Goal: Obtain resource: Download file/media

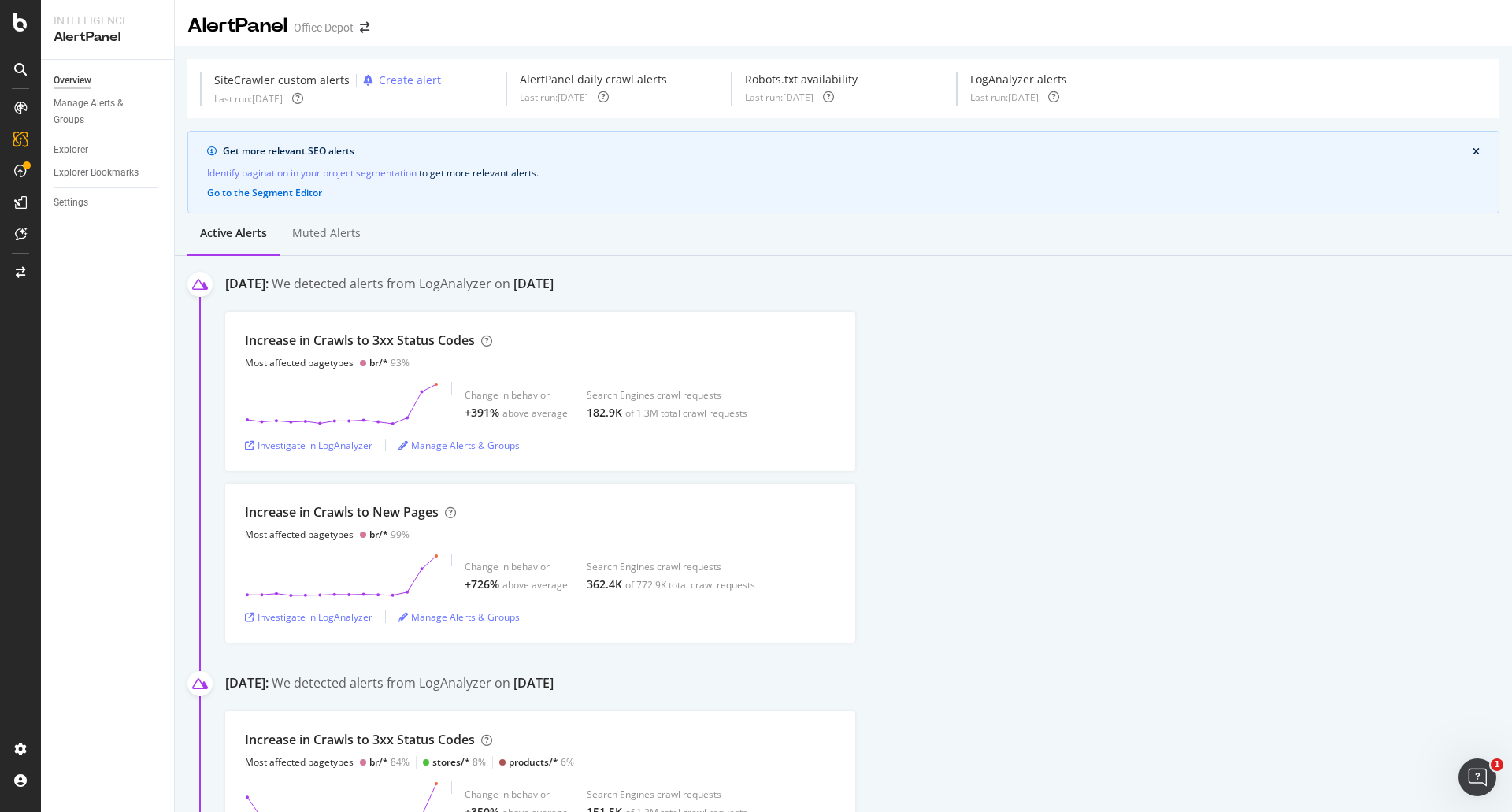
click at [701, 170] on div "Identify pagination in your project segmentation to get more relevant alerts ." at bounding box center [842, 173] width 1272 height 17
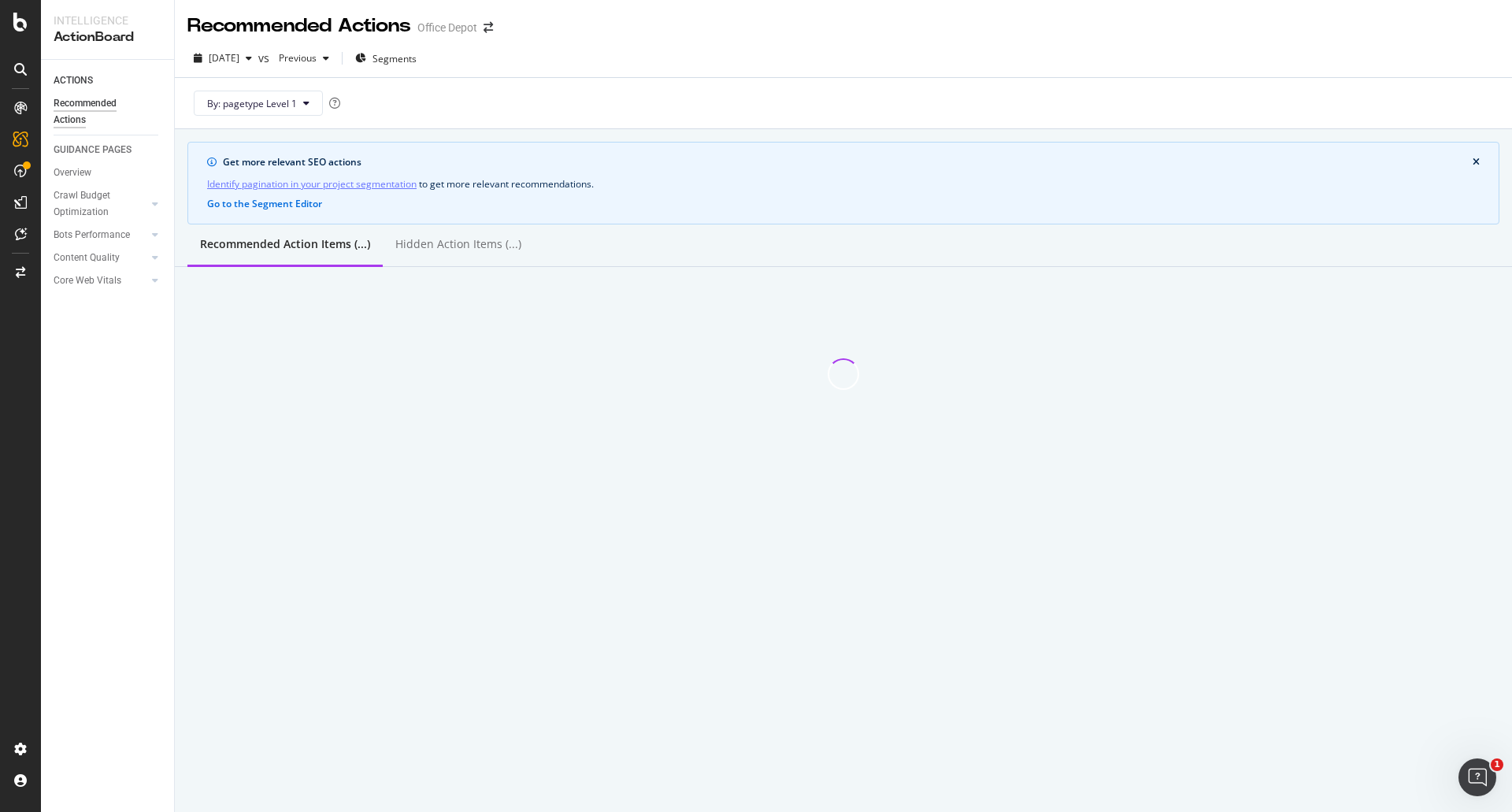
click at [847, 61] on div "2025 Aug. 16th vs Previous Segments" at bounding box center [842, 62] width 1337 height 31
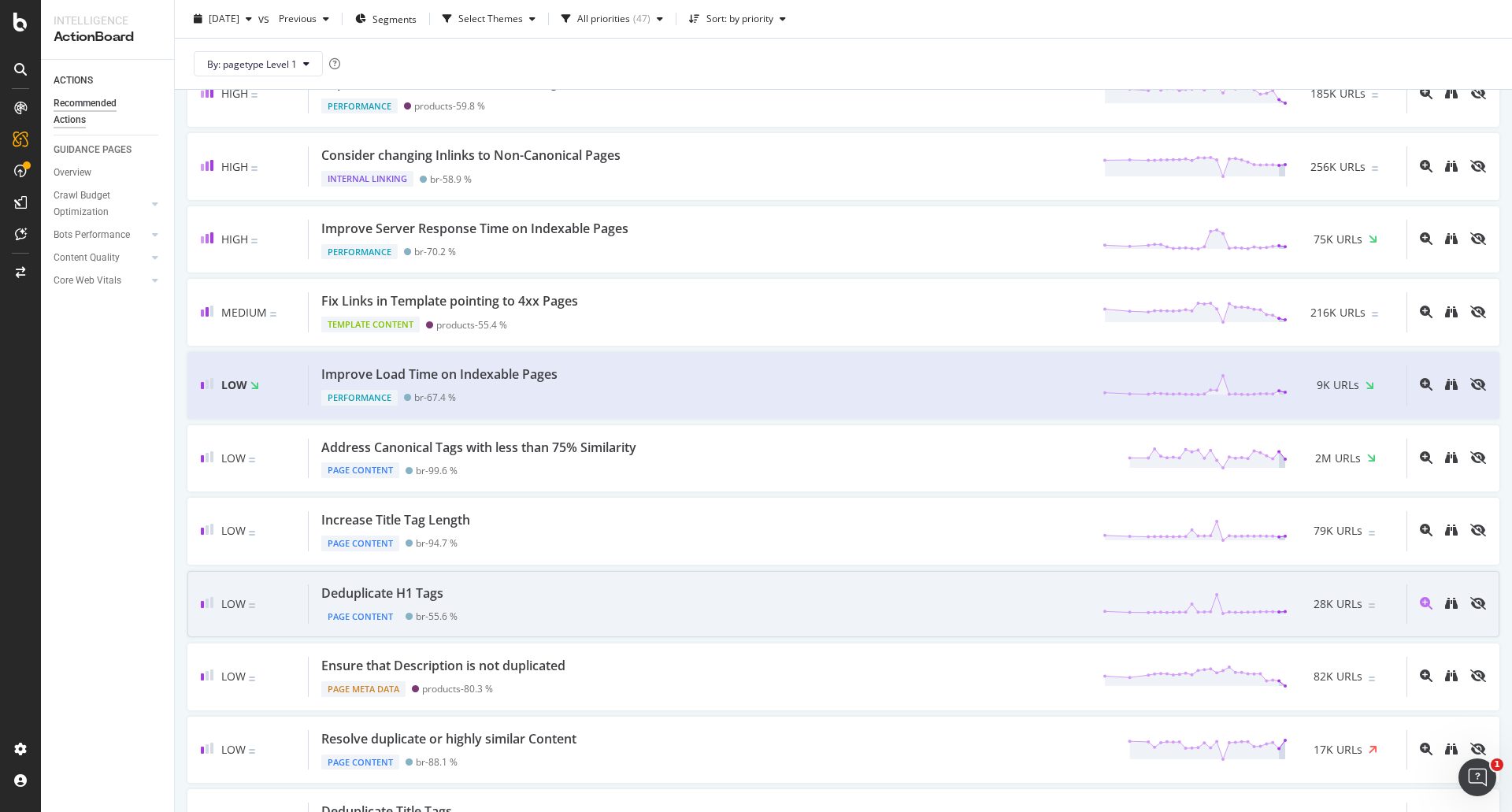
scroll to position [394, 0]
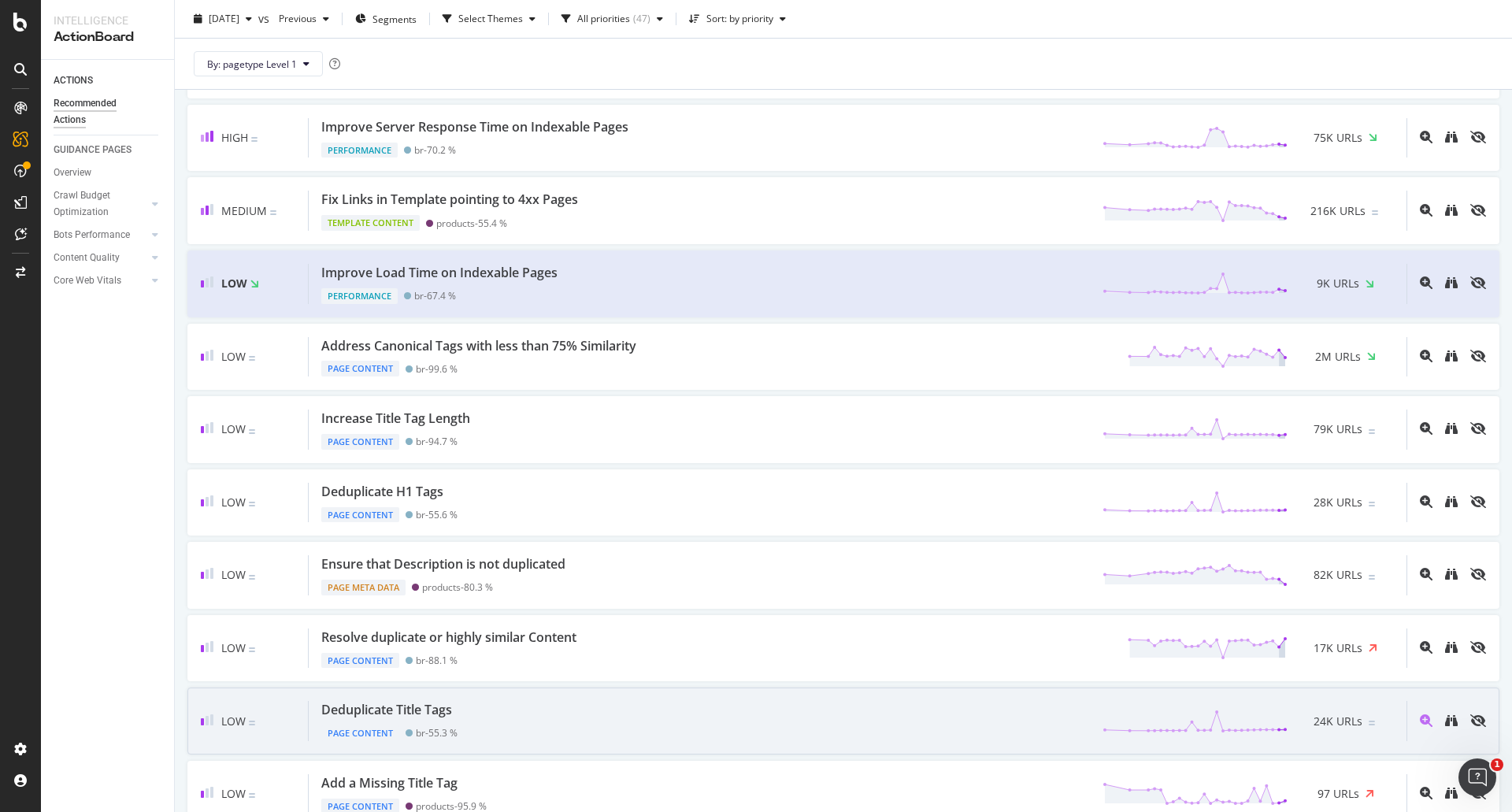
click at [573, 704] on div "Deduplicate Title Tags Page Content br - 55.3 % 24K URLs" at bounding box center [858, 722] width 1098 height 41
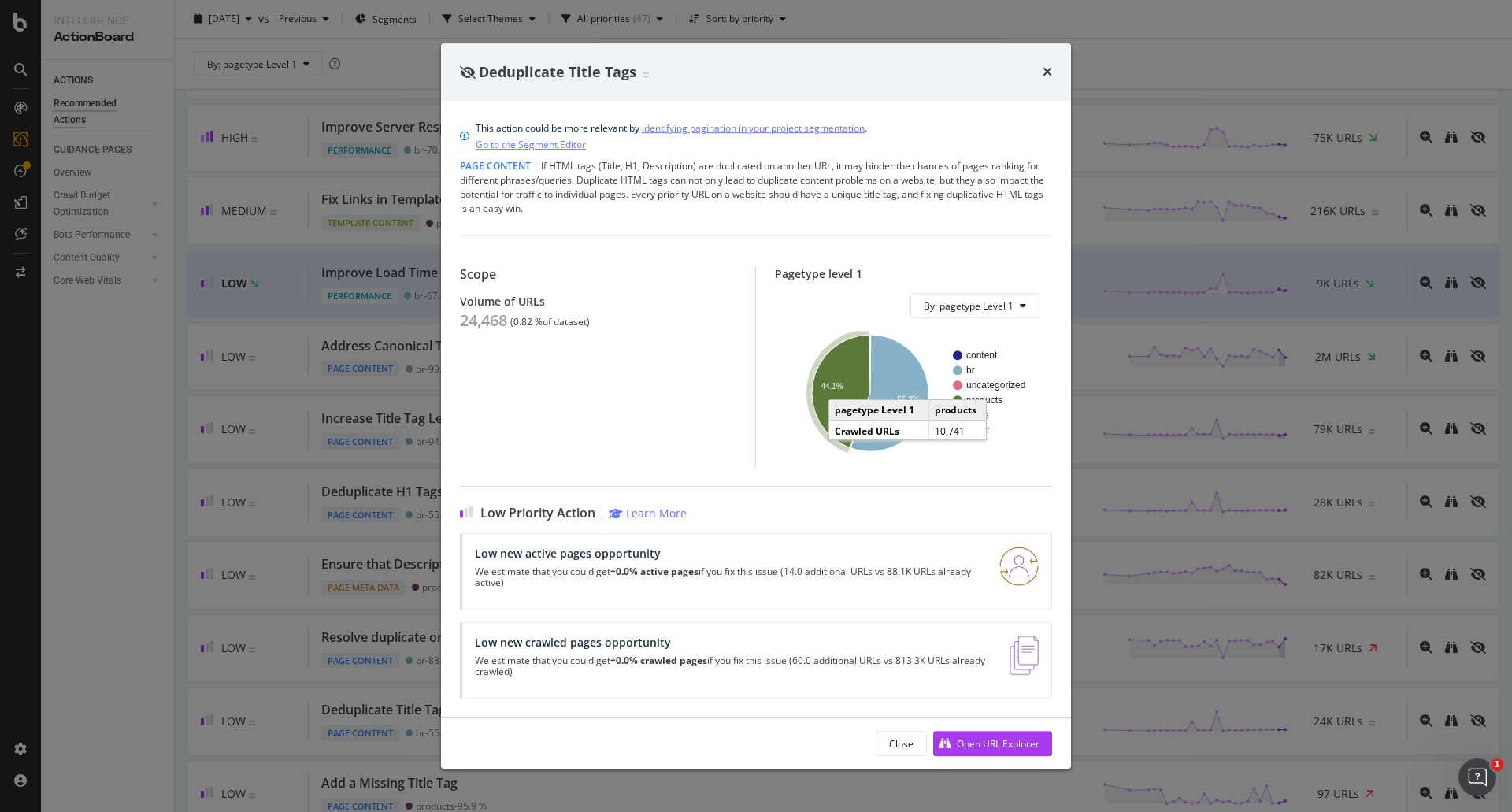
click at [842, 366] on icon "A chart." at bounding box center [840, 391] width 58 height 113
click at [1044, 73] on icon "times" at bounding box center [1047, 72] width 9 height 13
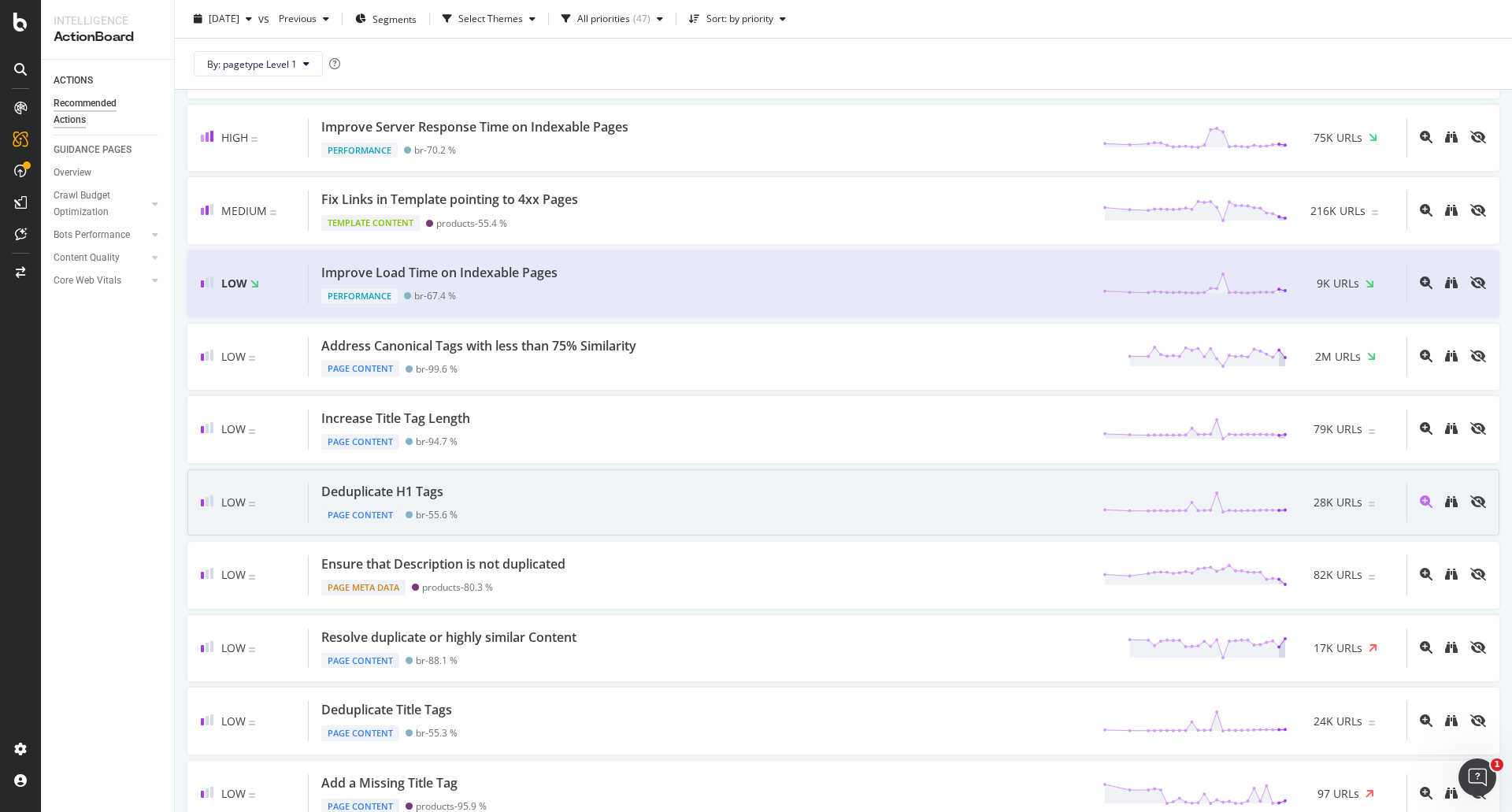
click at [490, 491] on div "Deduplicate H1 Tags Page Content br - 55.6 % 28K URLs" at bounding box center [858, 503] width 1098 height 41
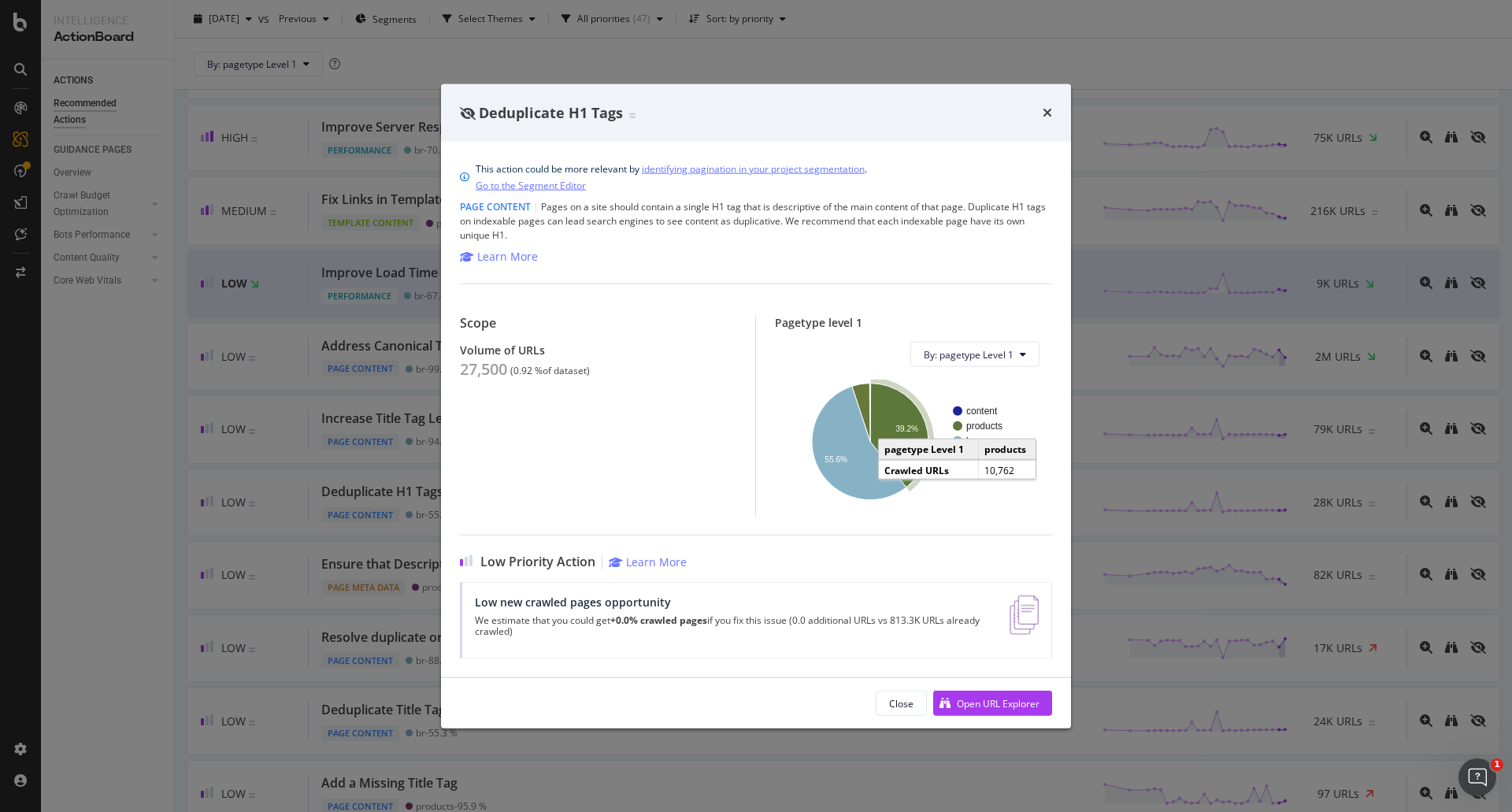
click at [884, 393] on icon "A chart." at bounding box center [899, 436] width 58 height 104
click at [1041, 115] on div "Deduplicate H1 Tags" at bounding box center [756, 113] width 592 height 20
click at [1046, 111] on icon "times" at bounding box center [1047, 113] width 9 height 13
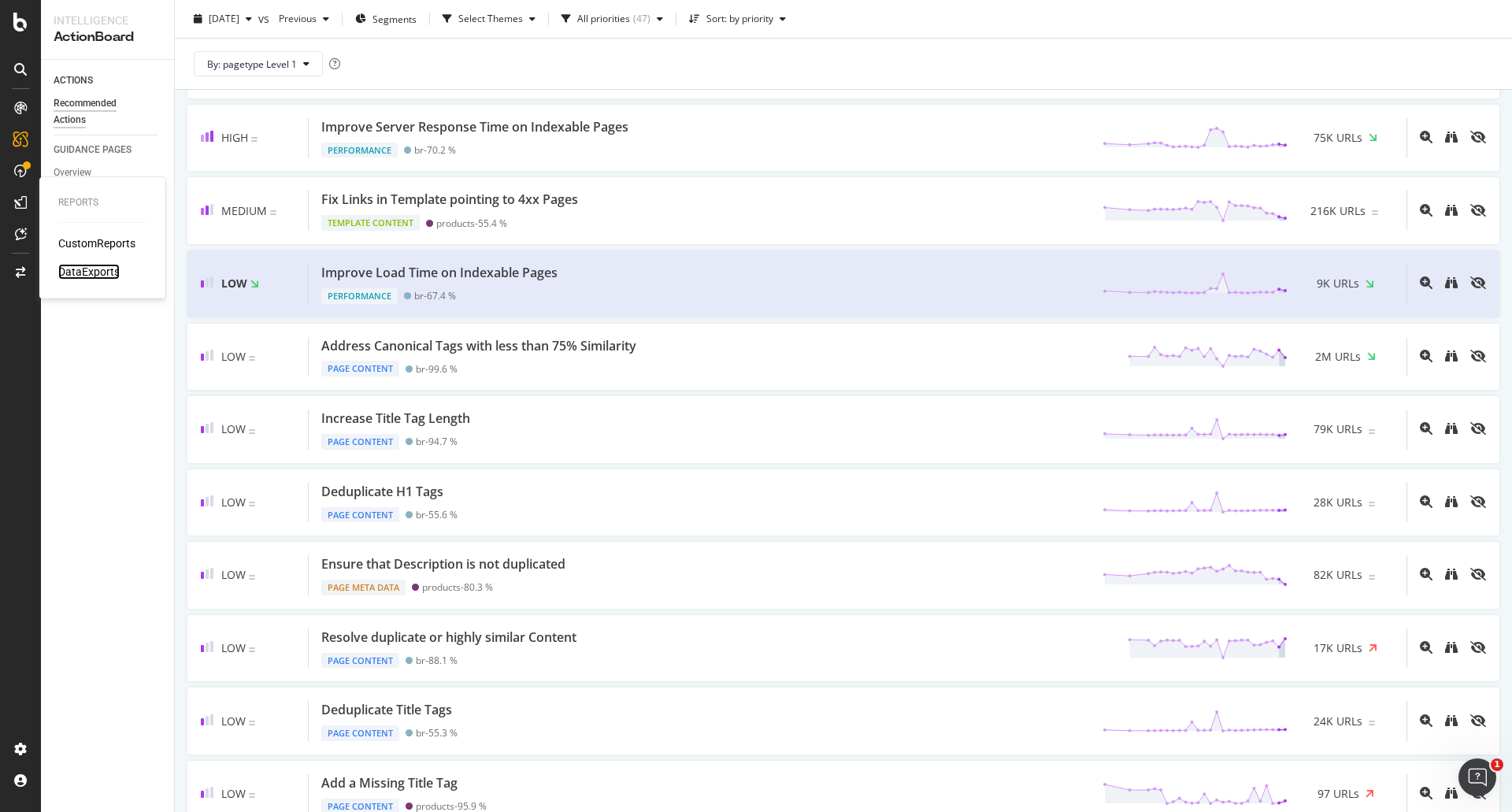
click at [93, 272] on div "DataExports" at bounding box center [89, 271] width 62 height 16
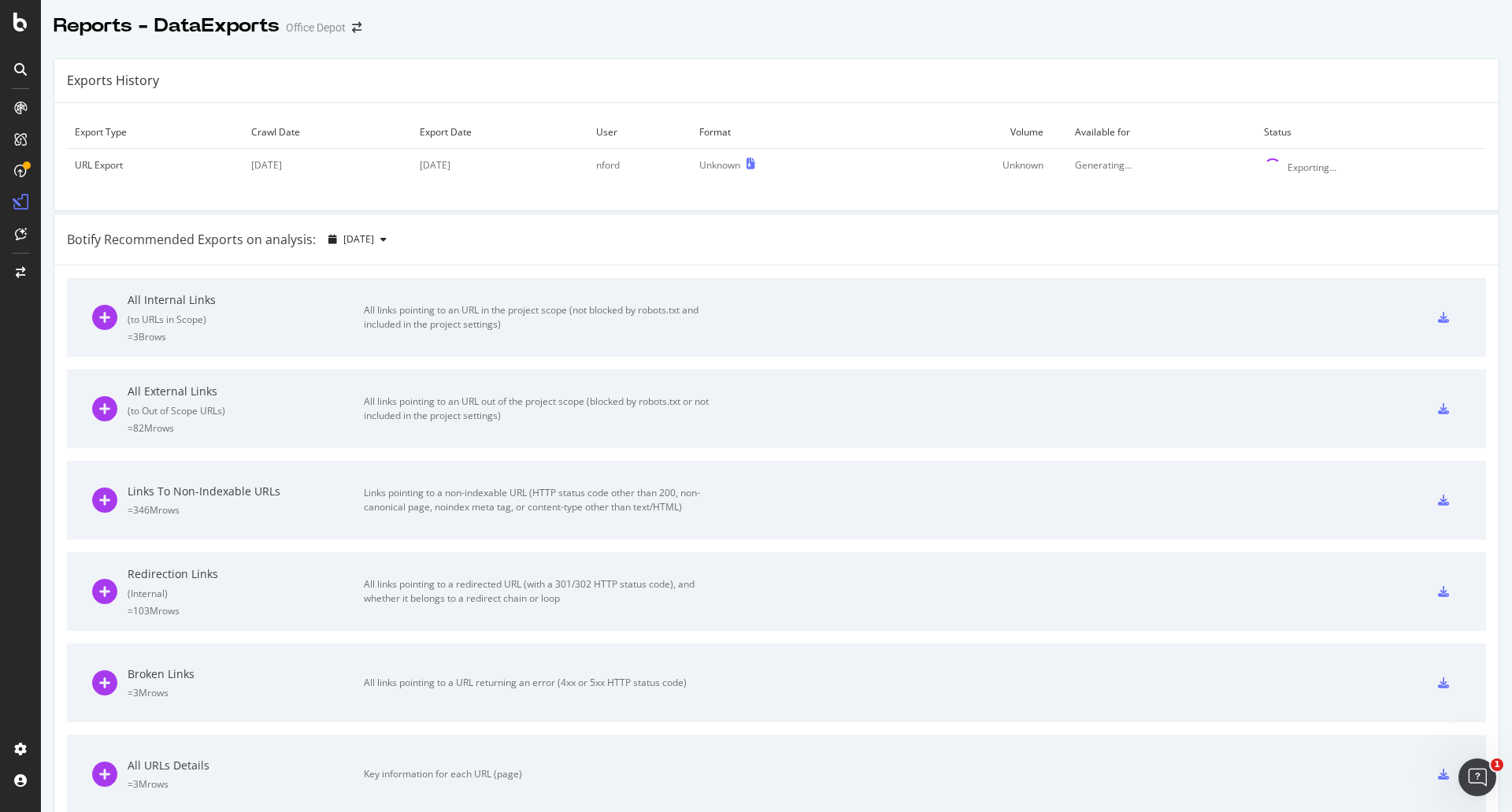
click at [985, 341] on div "All Internal Links ( to URLs in Scope ) = 3B rows All links pointing to an URL …" at bounding box center [777, 316] width 1369 height 78
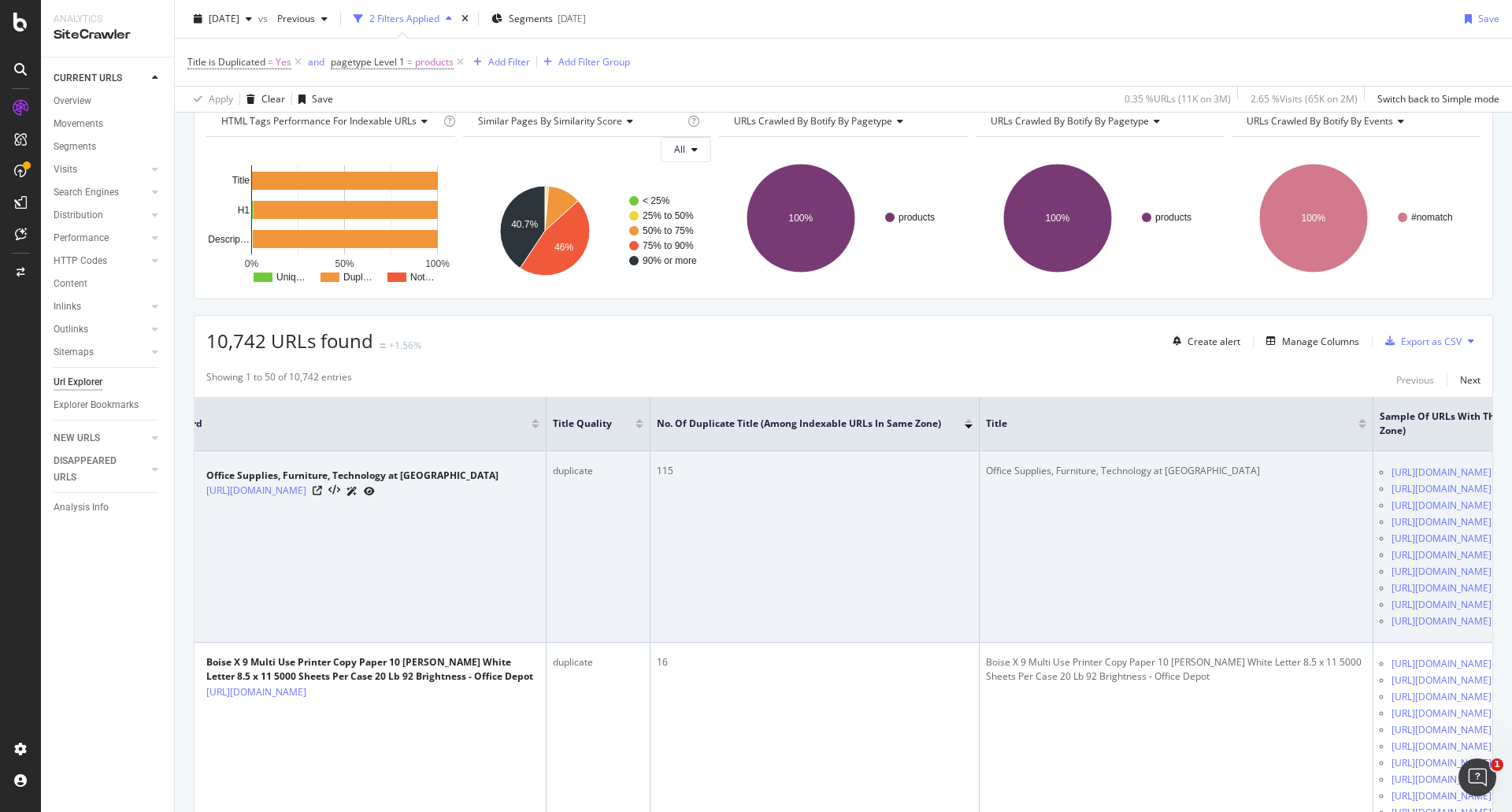
scroll to position [0, 327]
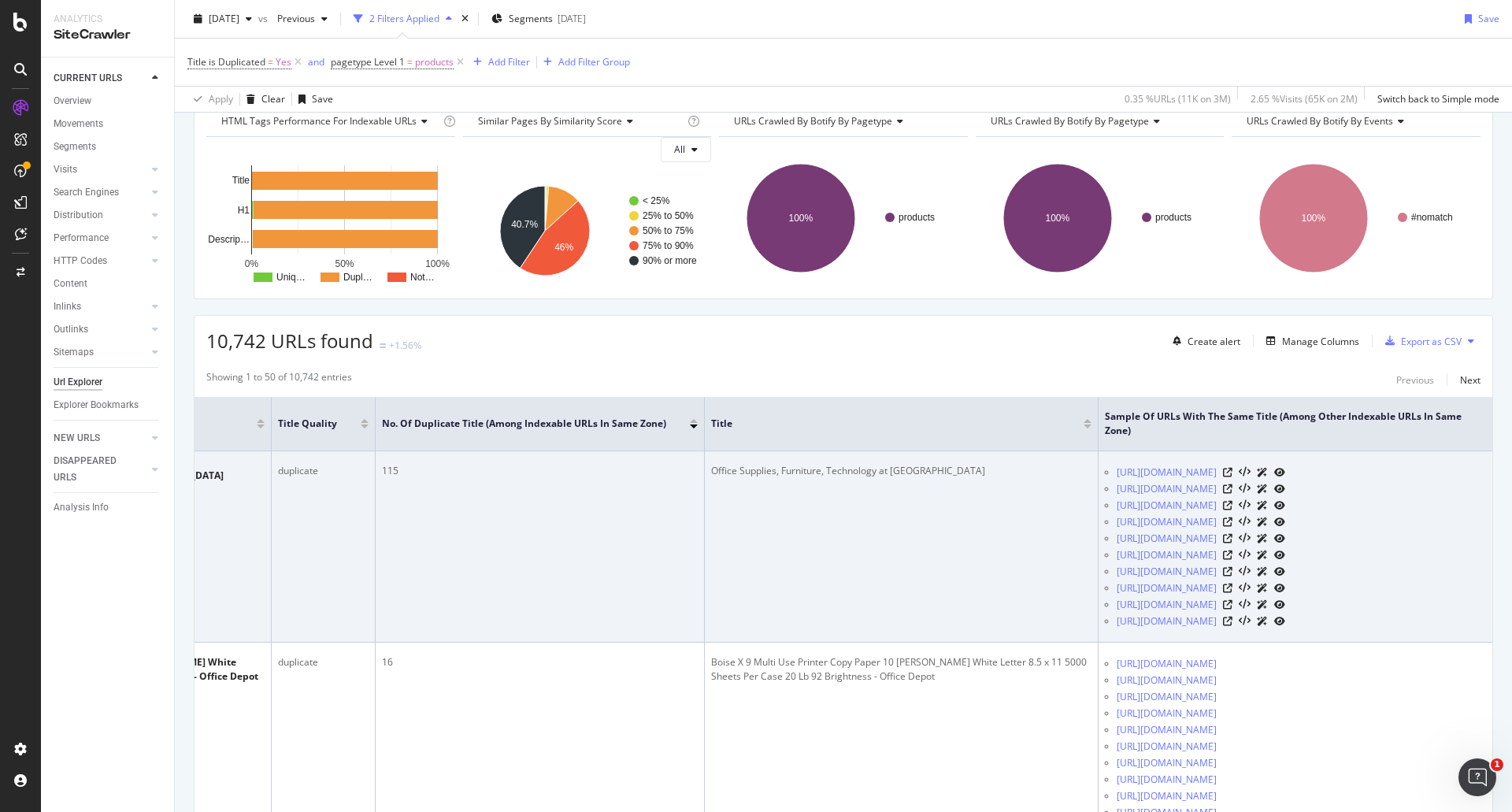
drag, startPoint x: 930, startPoint y: 567, endPoint x: 1100, endPoint y: 583, distance: 170.8
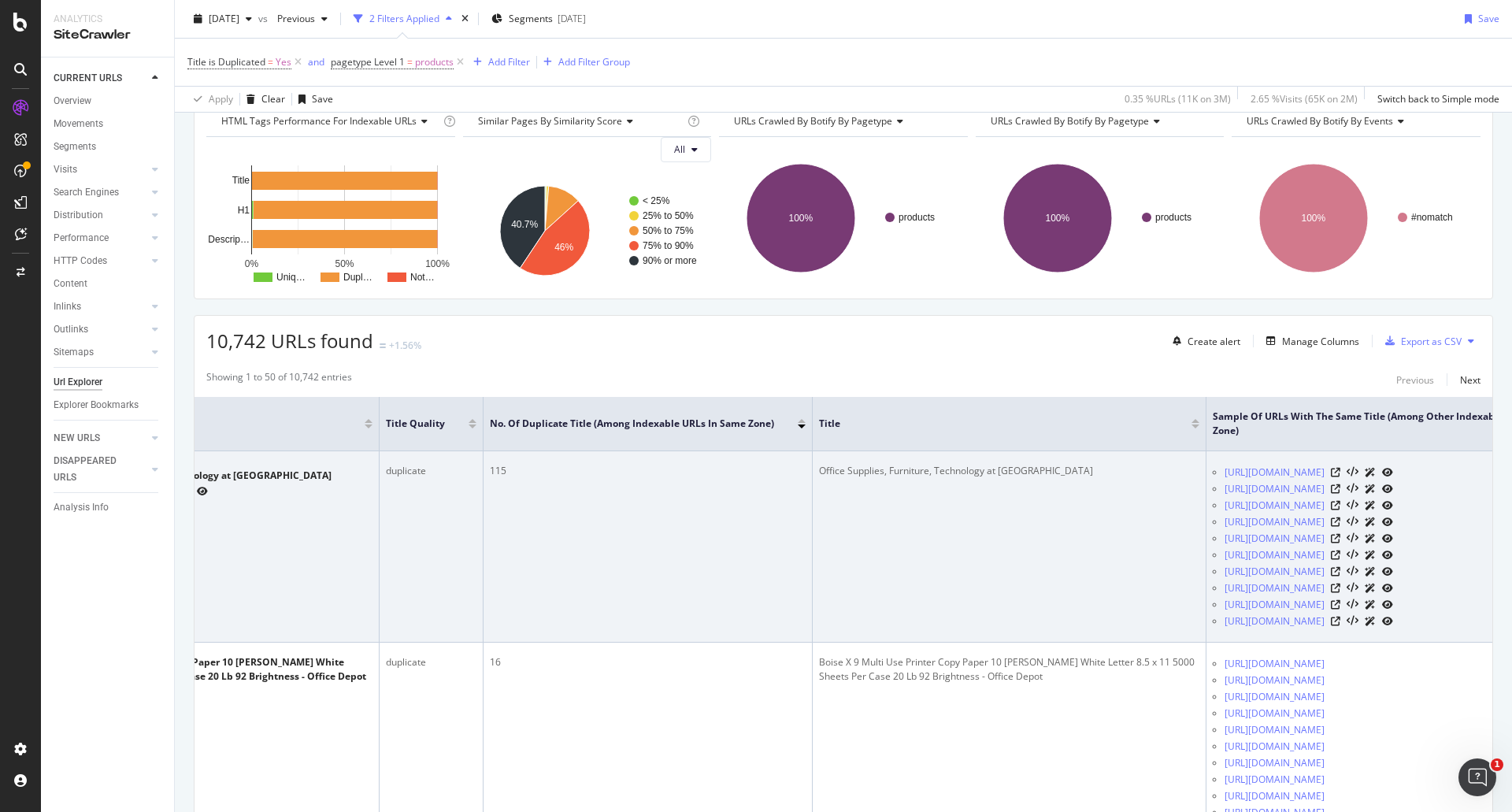
scroll to position [0, 0]
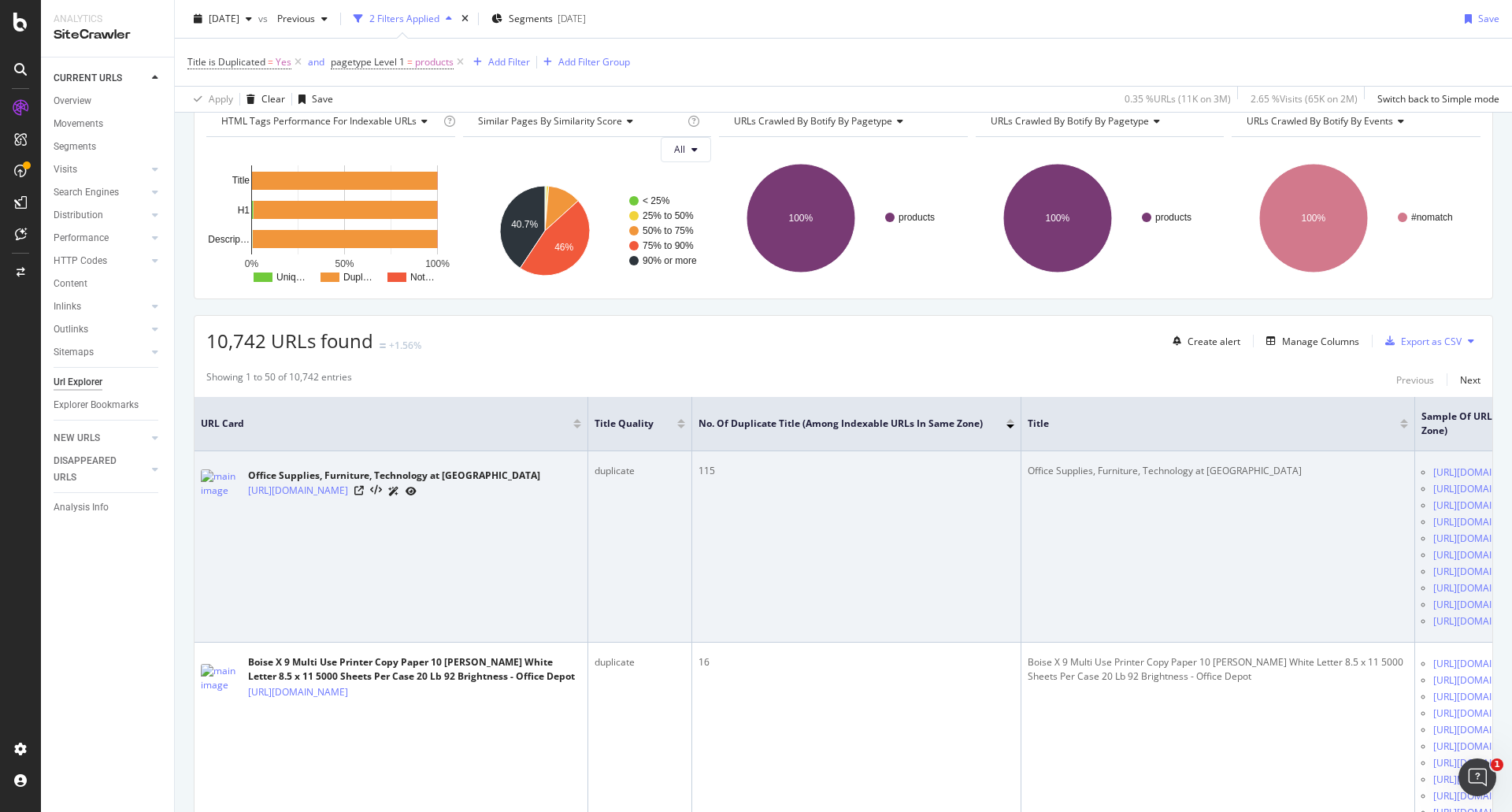
drag, startPoint x: 994, startPoint y: 574, endPoint x: 586, endPoint y: 550, distance: 408.7
click at [363, 496] on icon at bounding box center [359, 491] width 9 height 9
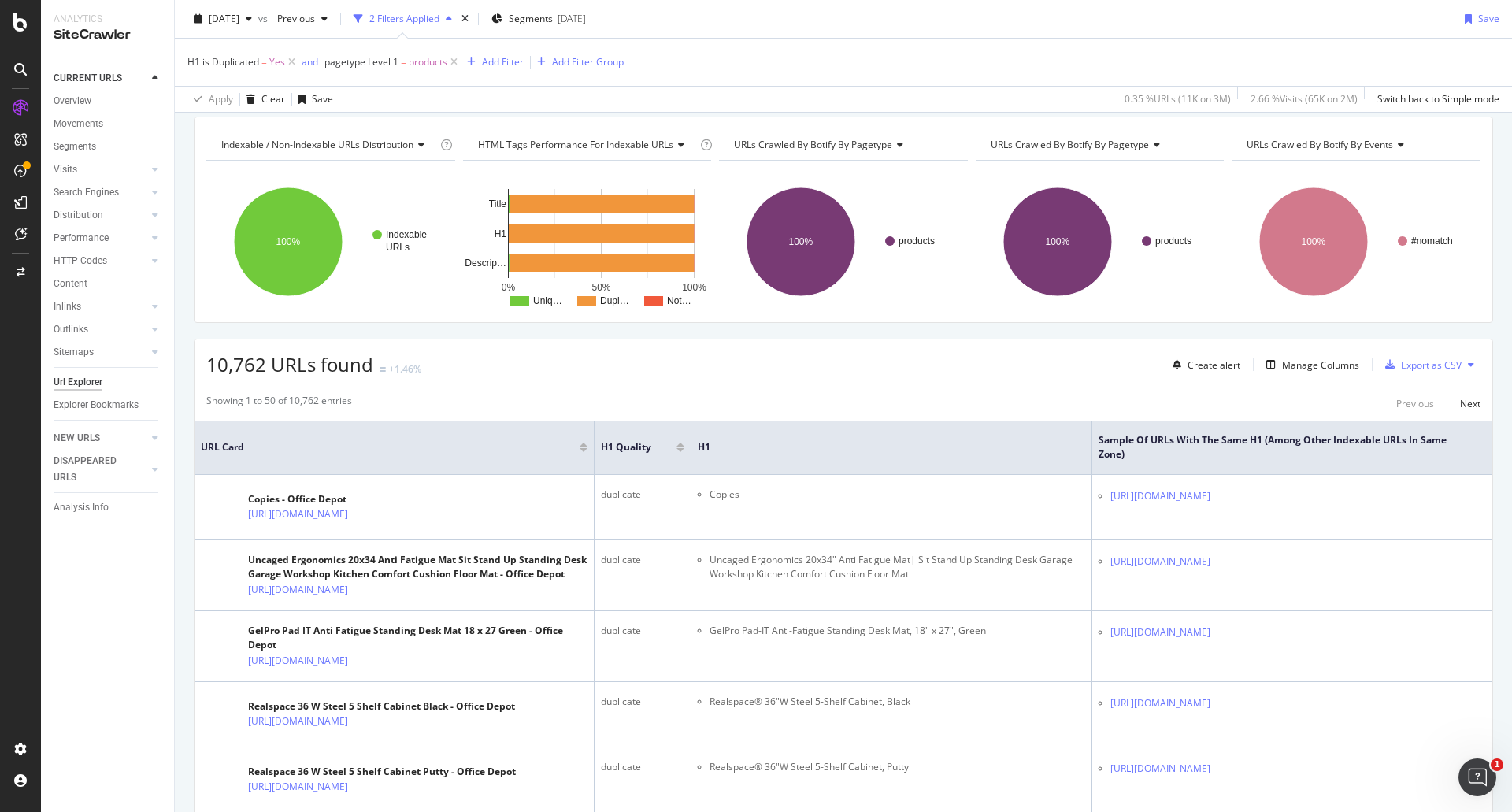
scroll to position [78, 0]
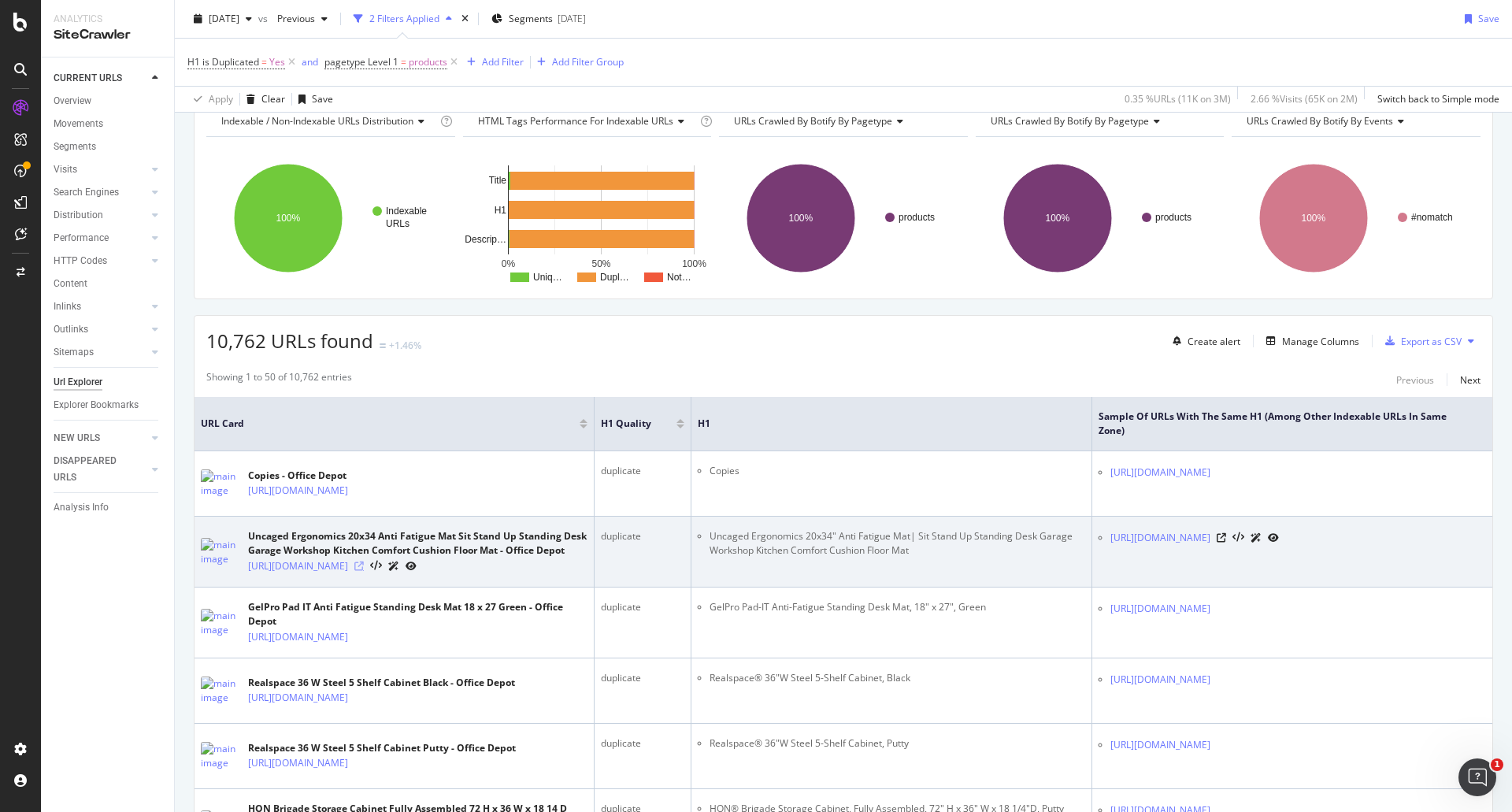
click at [363, 571] on icon at bounding box center [359, 567] width 9 height 9
click at [1411, 541] on div "[URL][DOMAIN_NAME]" at bounding box center [1298, 538] width 375 height 17
click at [1226, 543] on icon at bounding box center [1221, 538] width 9 height 9
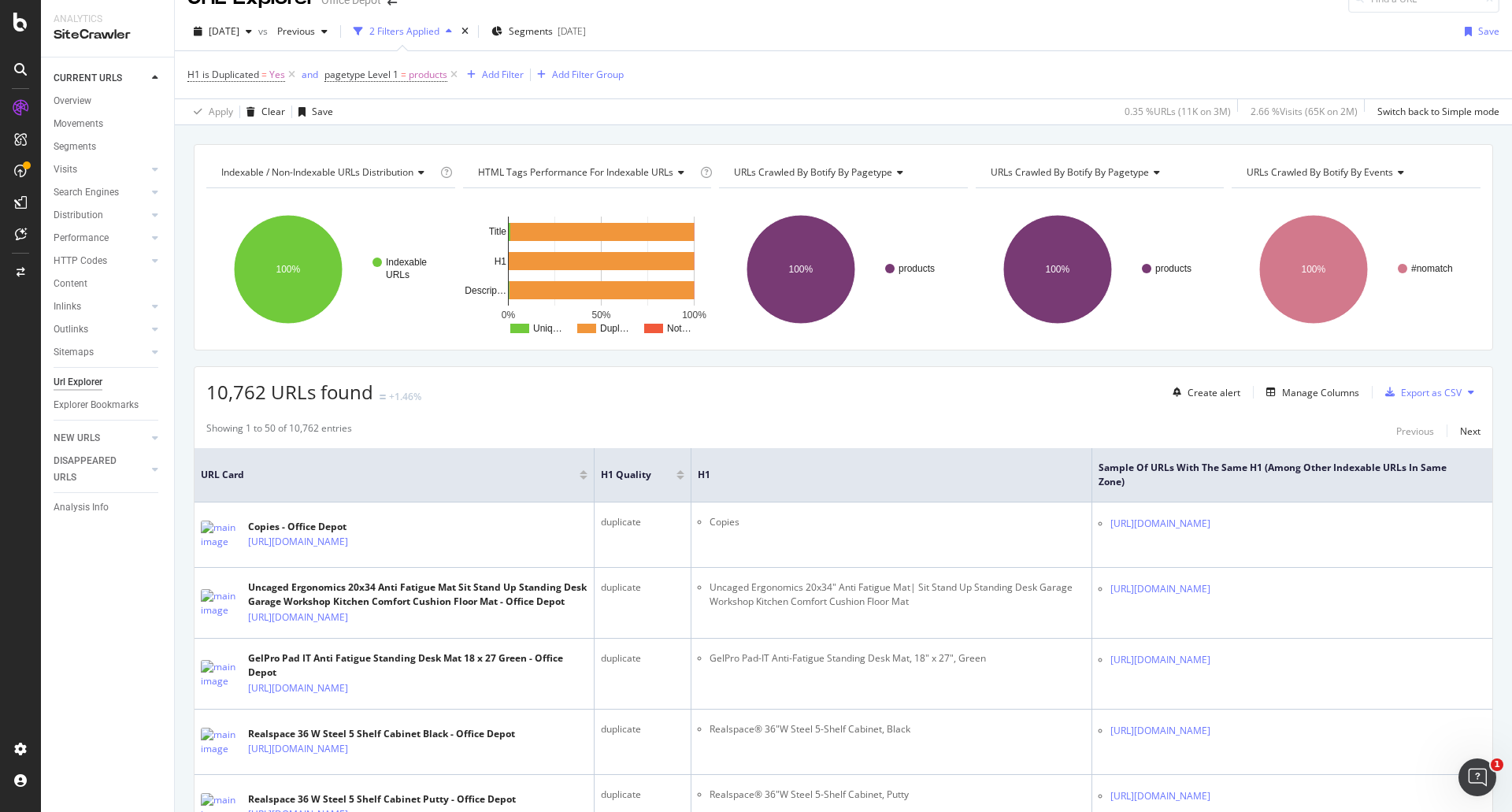
scroll to position [0, 0]
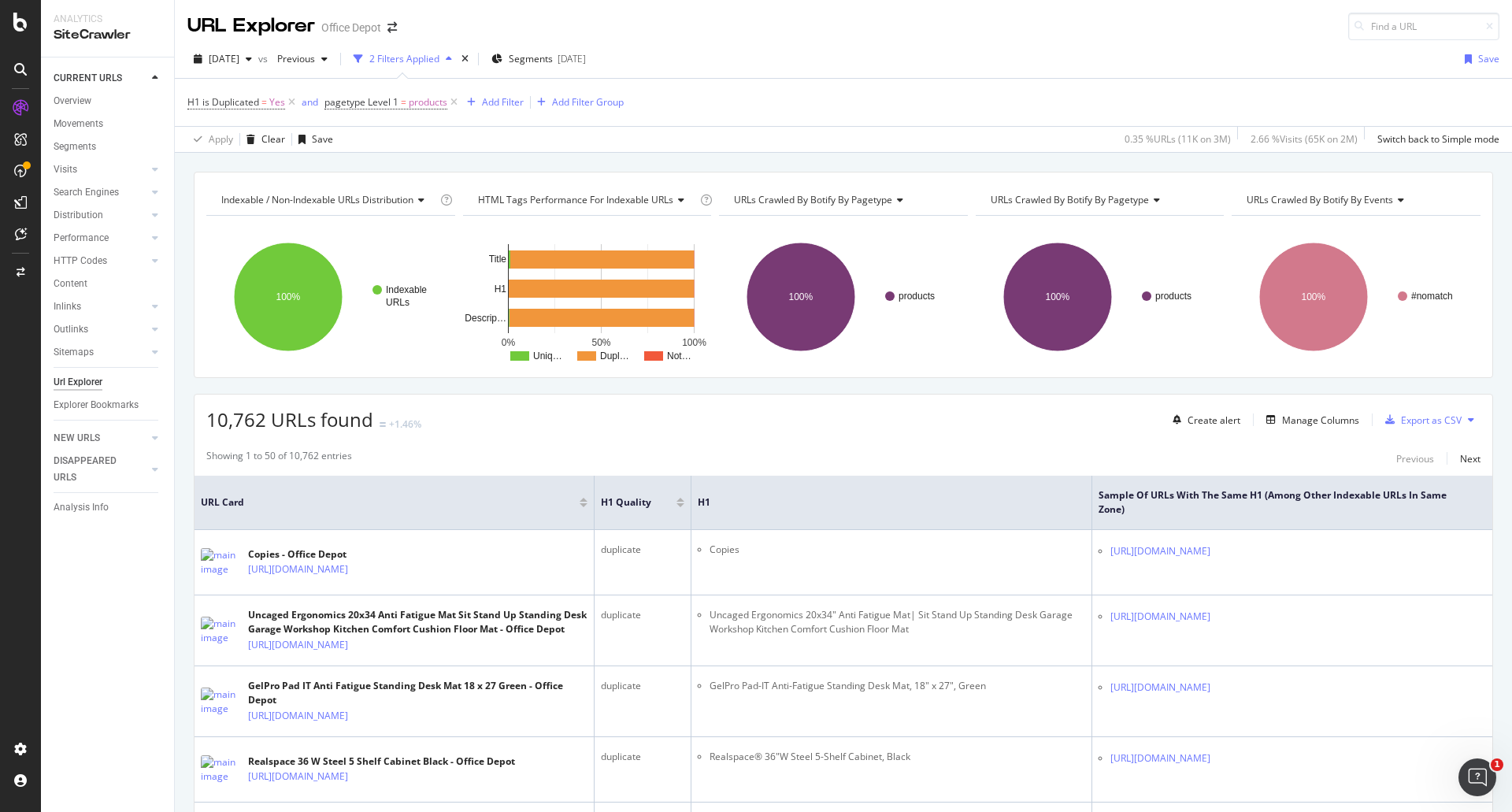
click at [1468, 418] on icon at bounding box center [1470, 420] width 6 height 9
click at [1470, 413] on div "10,762 URLs found +1.46% Create alert Manage Columns Export as CSV" at bounding box center [843, 414] width 1298 height 39
click at [1401, 426] on div "Export as CSV" at bounding box center [1432, 420] width 61 height 14
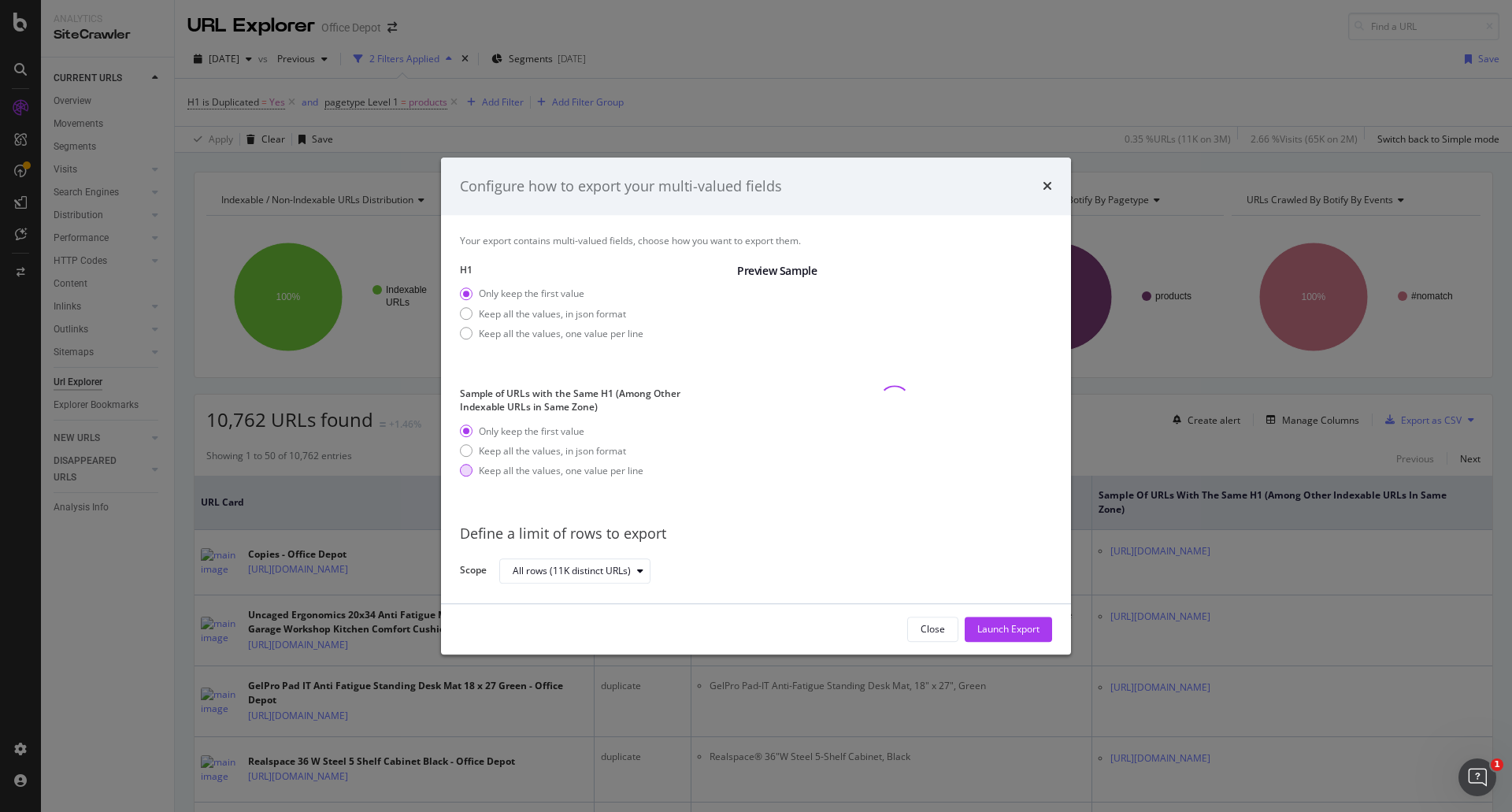
click at [596, 474] on div "Keep all the values, one value per line" at bounding box center [561, 471] width 164 height 14
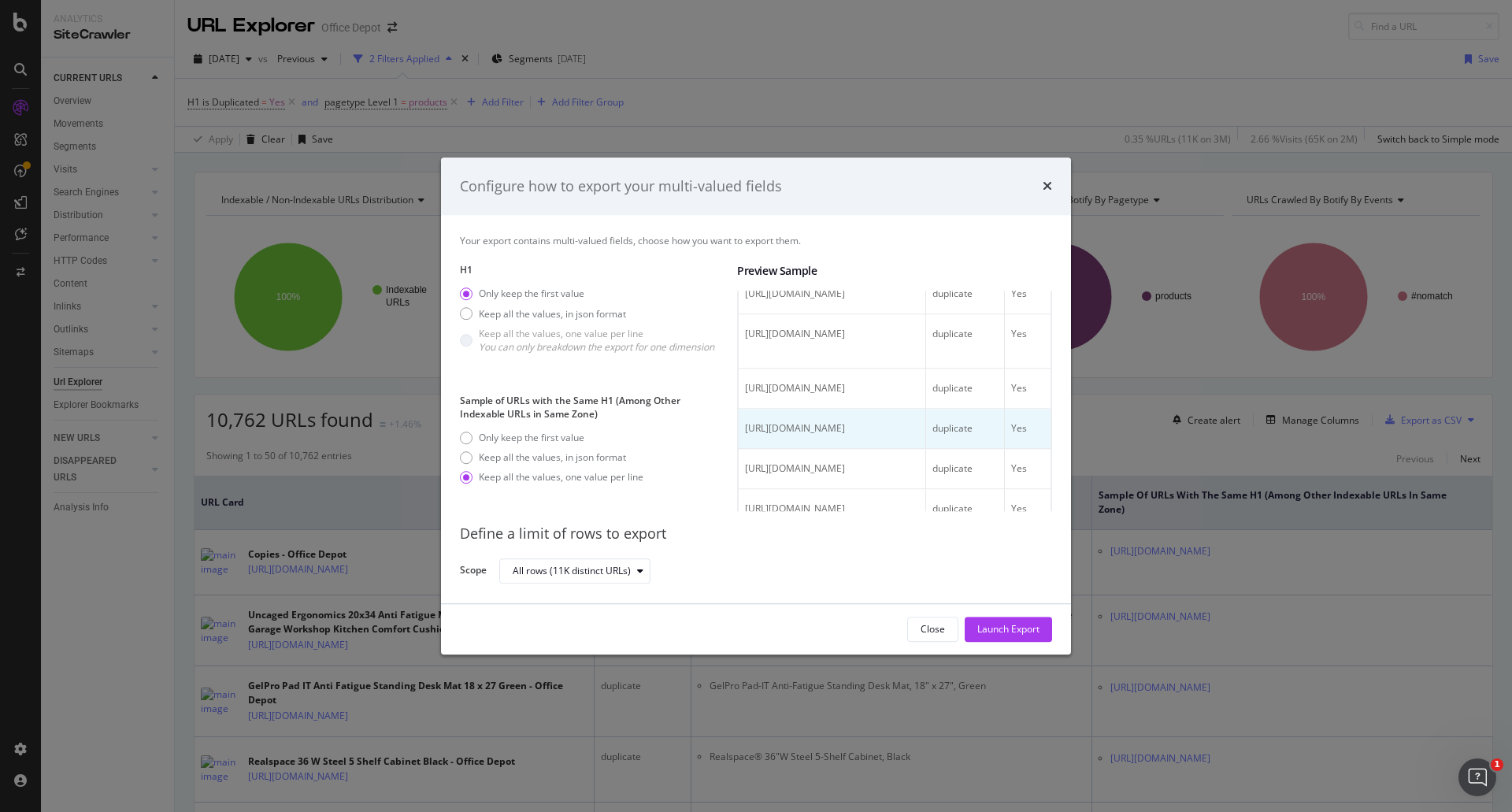
scroll to position [158, 0]
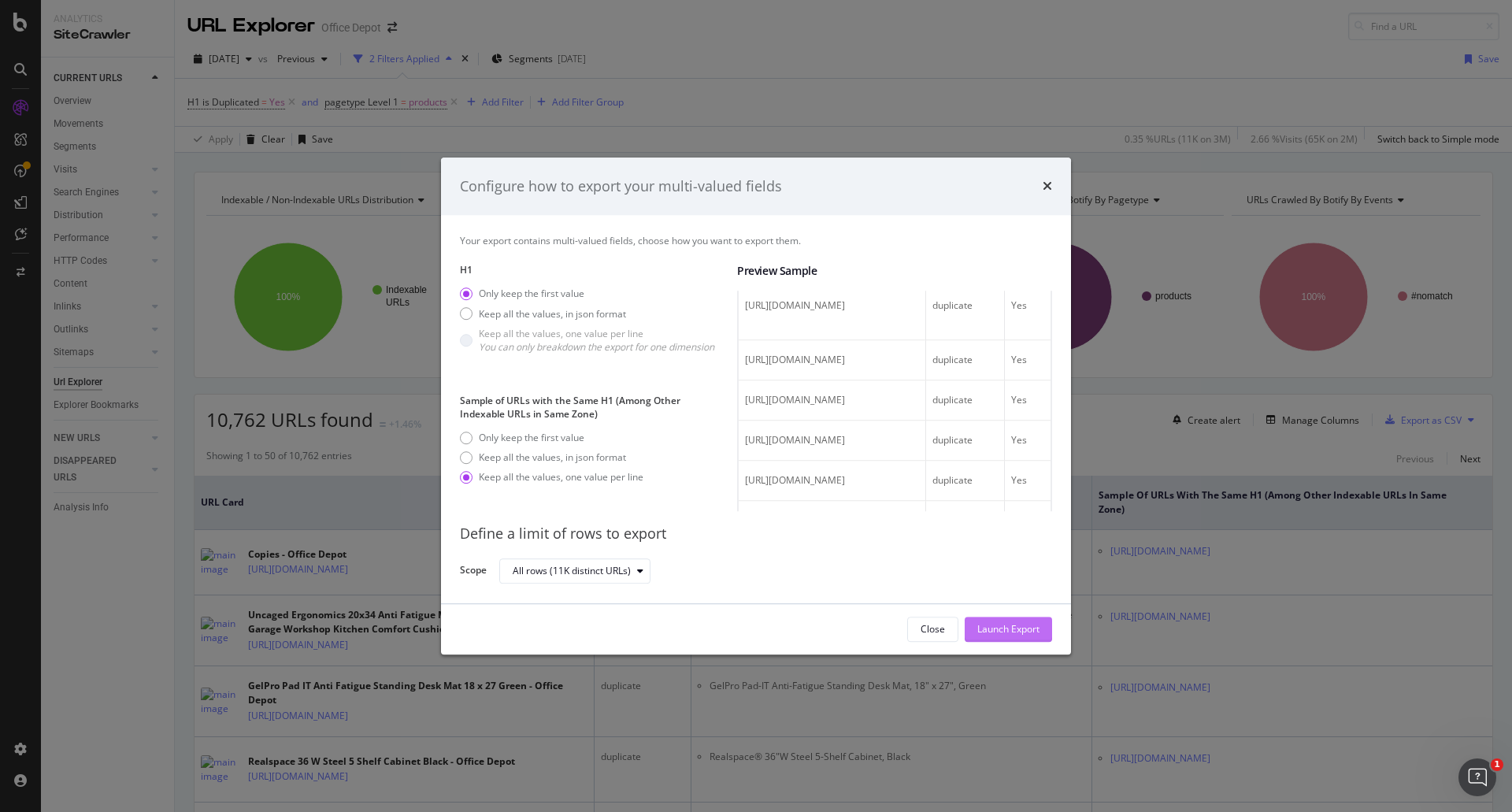
click at [1028, 627] on div "Launch Export" at bounding box center [1007, 629] width 62 height 14
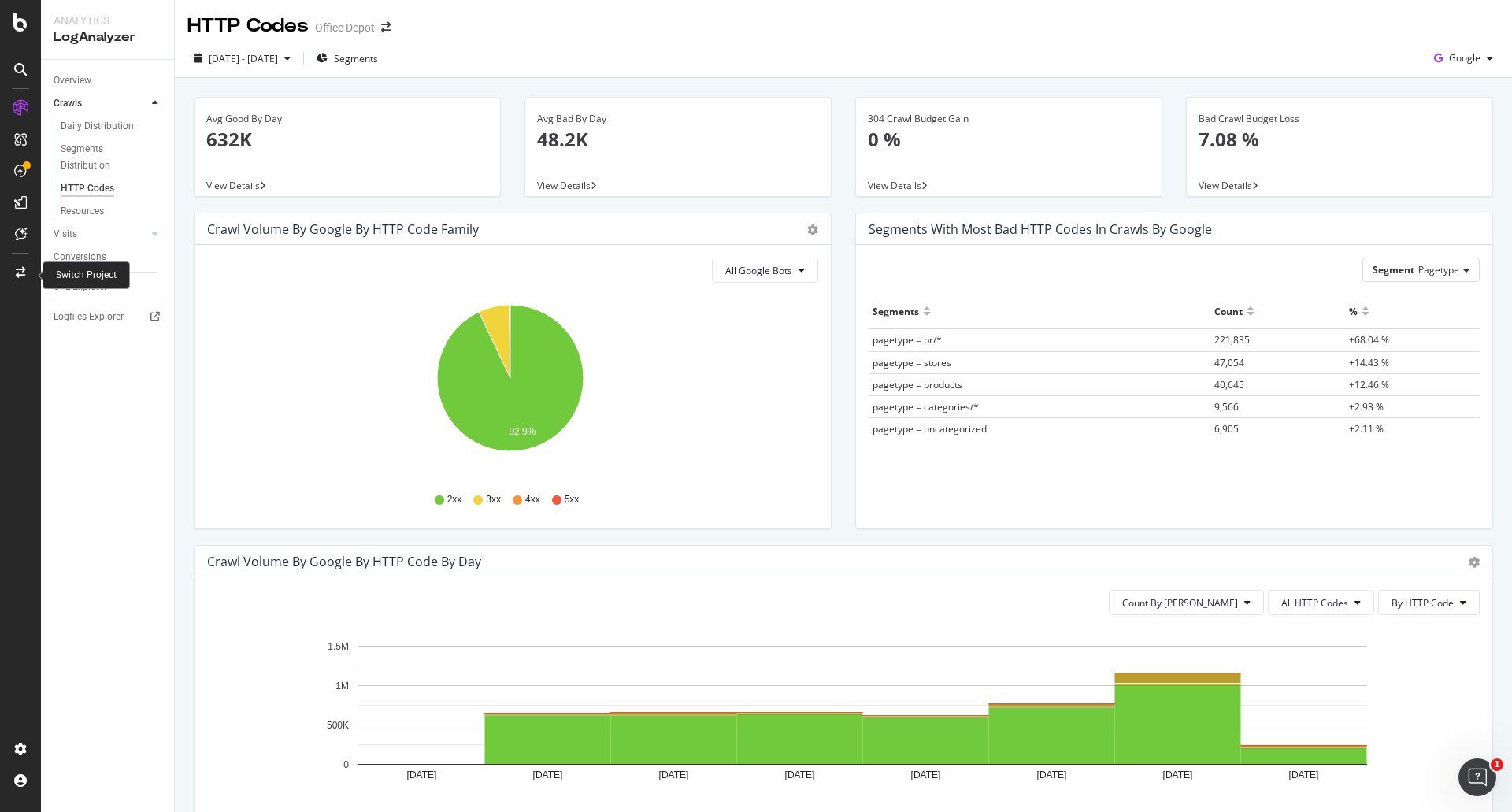
scroll to position [394, 0]
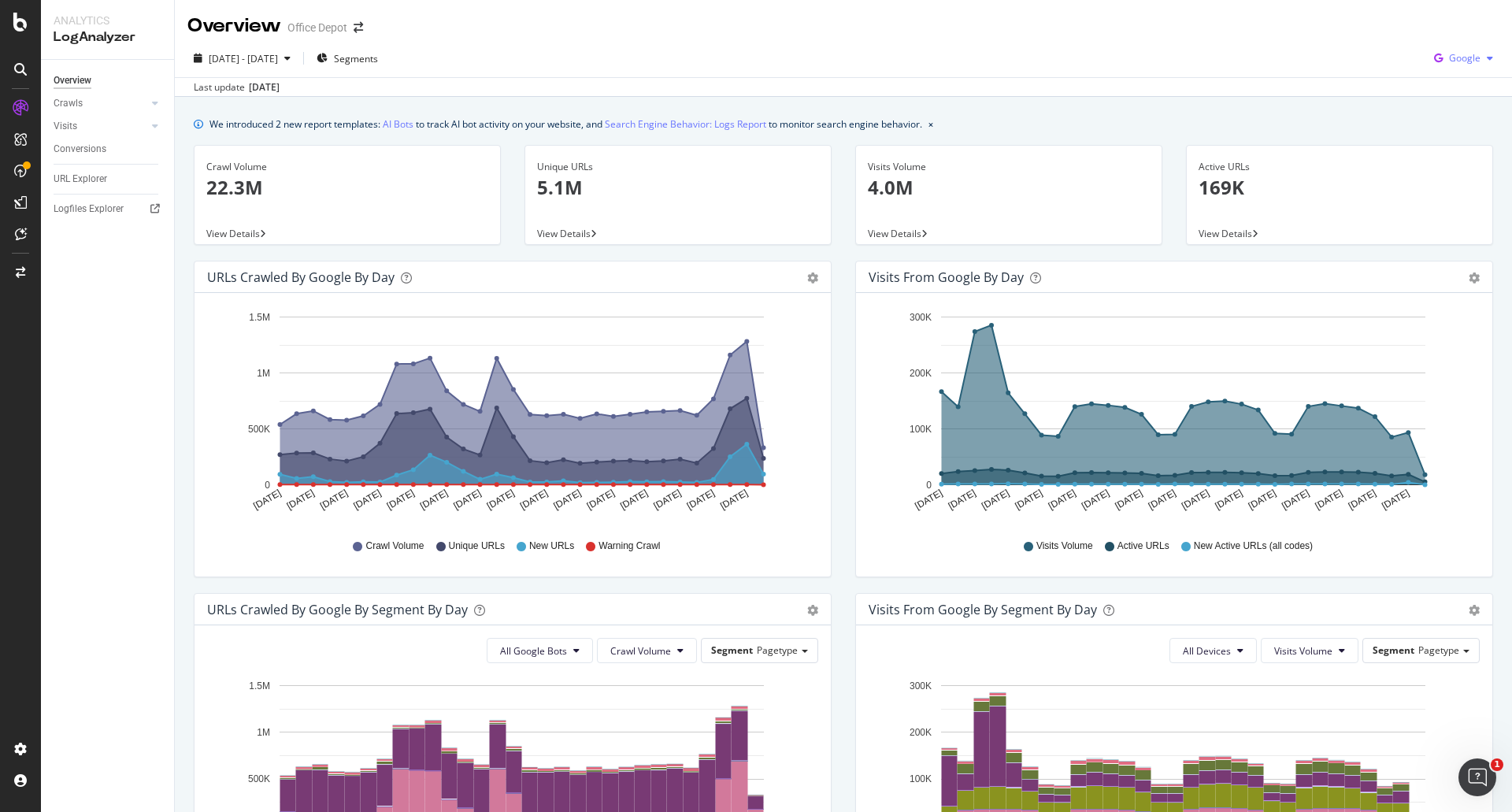
click at [1449, 57] on span "Google" at bounding box center [1465, 57] width 31 height 14
click at [1446, 153] on span "OpenAI" at bounding box center [1463, 148] width 58 height 14
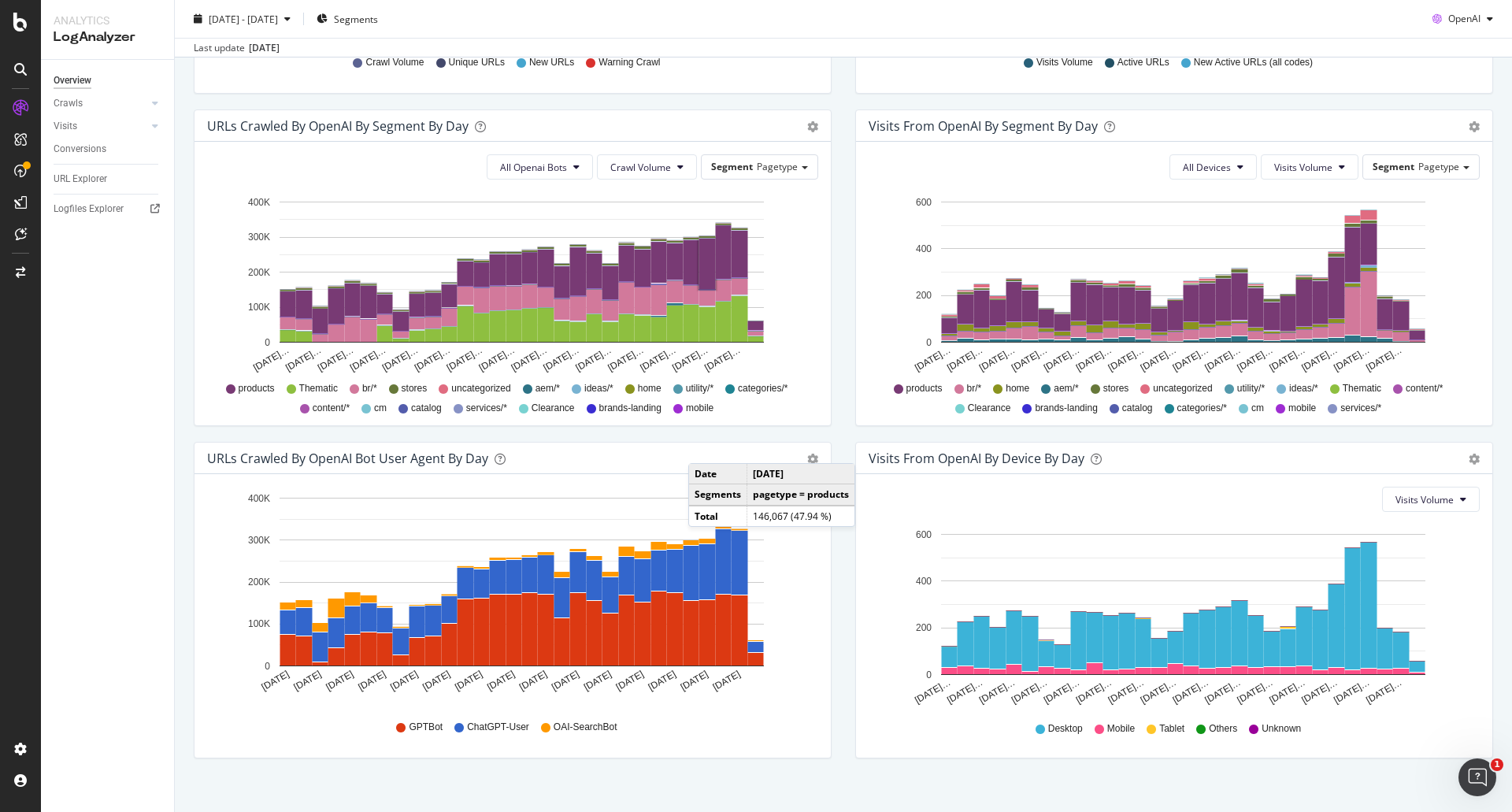
scroll to position [501, 0]
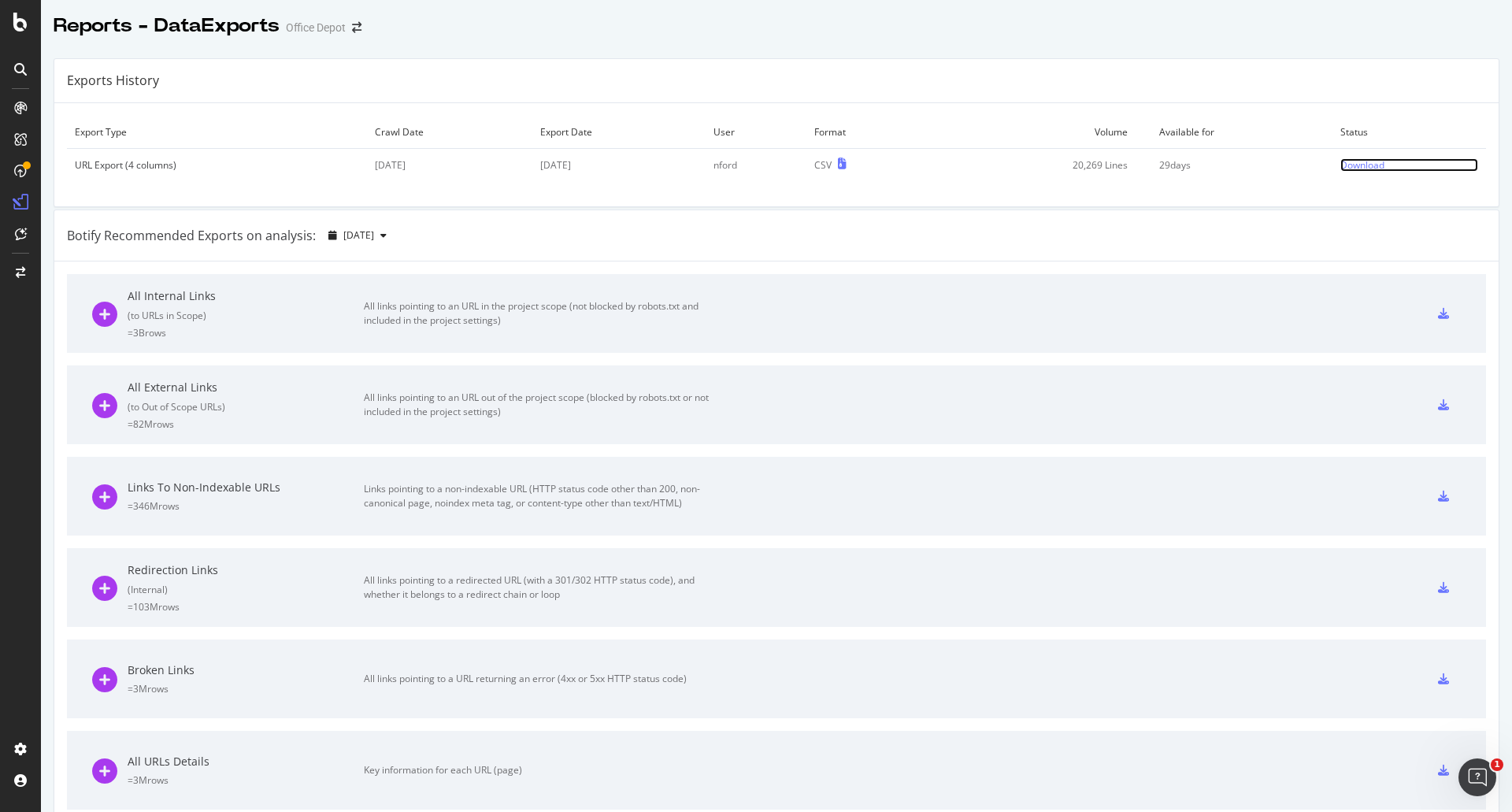
click at [1347, 167] on div "Download" at bounding box center [1363, 165] width 44 height 14
